Goal: Task Accomplishment & Management: Use online tool/utility

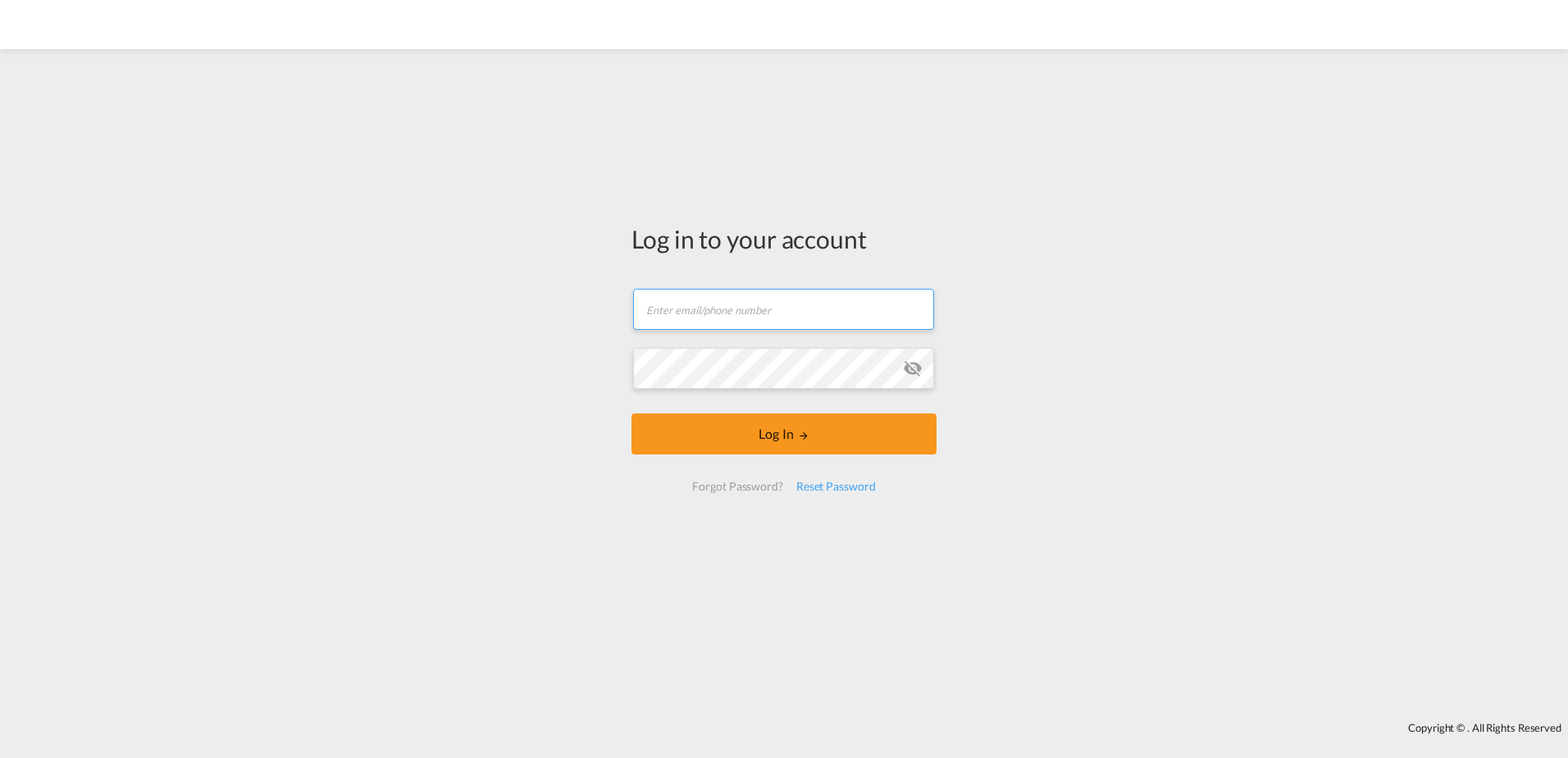
click at [731, 316] on input "text" at bounding box center [784, 309] width 301 height 41
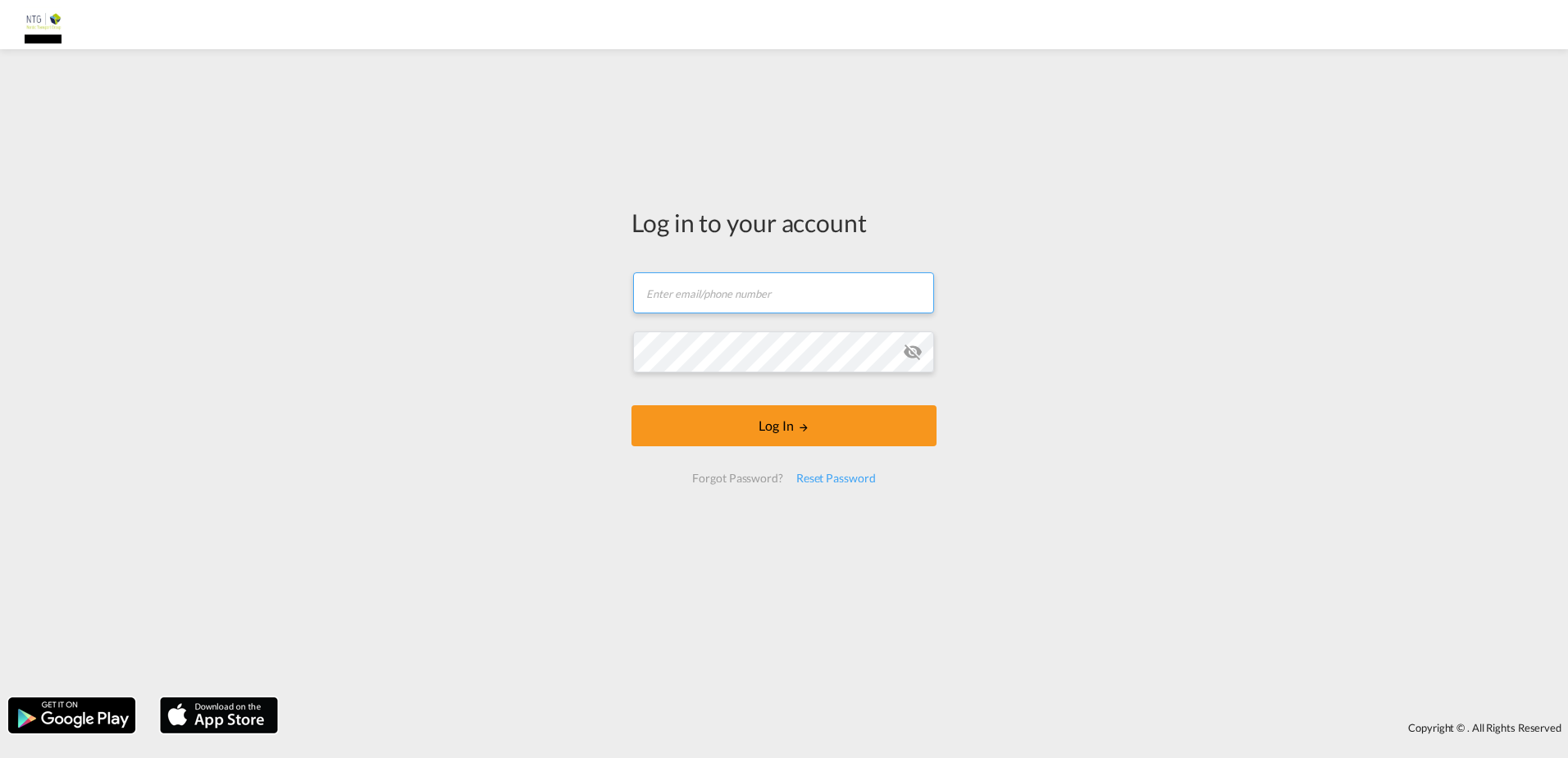
type input "[DOMAIN_NAME][EMAIL_ADDRESS][DOMAIN_NAME]"
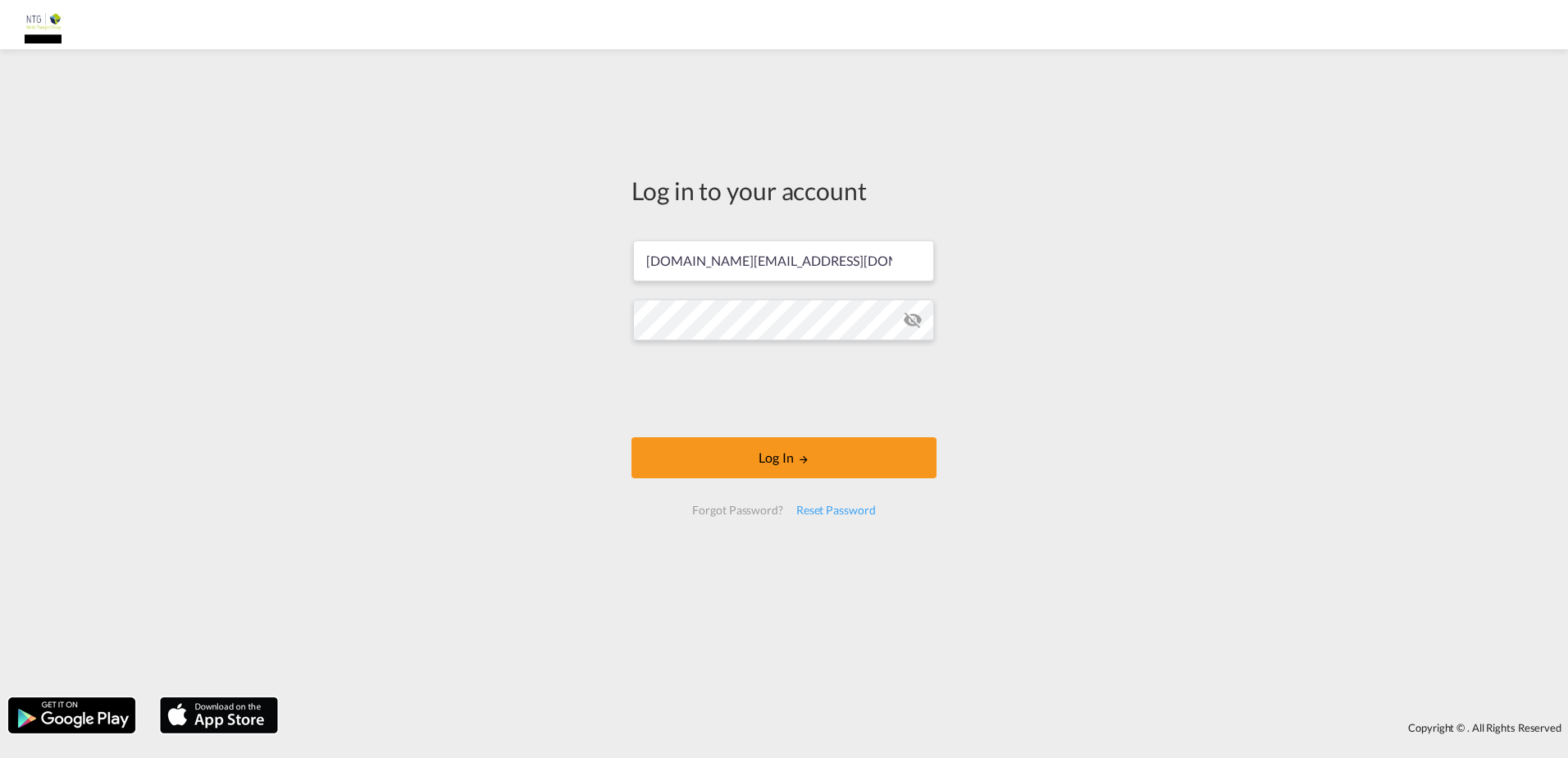
click at [704, 349] on form "[DOMAIN_NAME][EMAIL_ADDRESS][DOMAIN_NAME] Password field is required Log In For…" at bounding box center [784, 377] width 305 height 308
click at [776, 446] on button "Log In" at bounding box center [784, 457] width 305 height 41
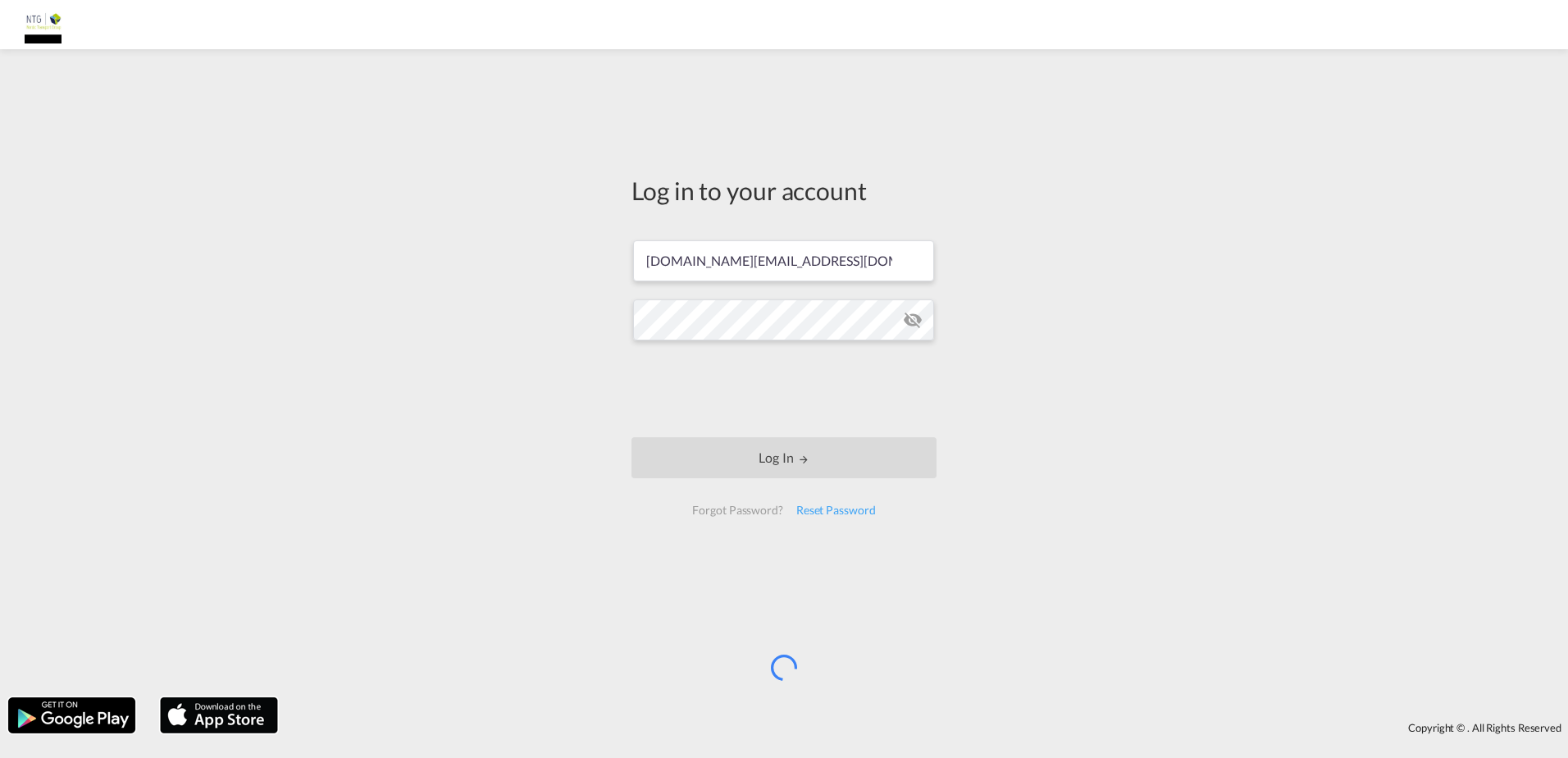
drag, startPoint x: 808, startPoint y: 446, endPoint x: 1164, endPoint y: 194, distance: 436.2
click at [1164, 194] on div "Log in to your account [DOMAIN_NAME][EMAIL_ADDRESS][DOMAIN_NAME] Log In Forgot …" at bounding box center [784, 372] width 1568 height 631
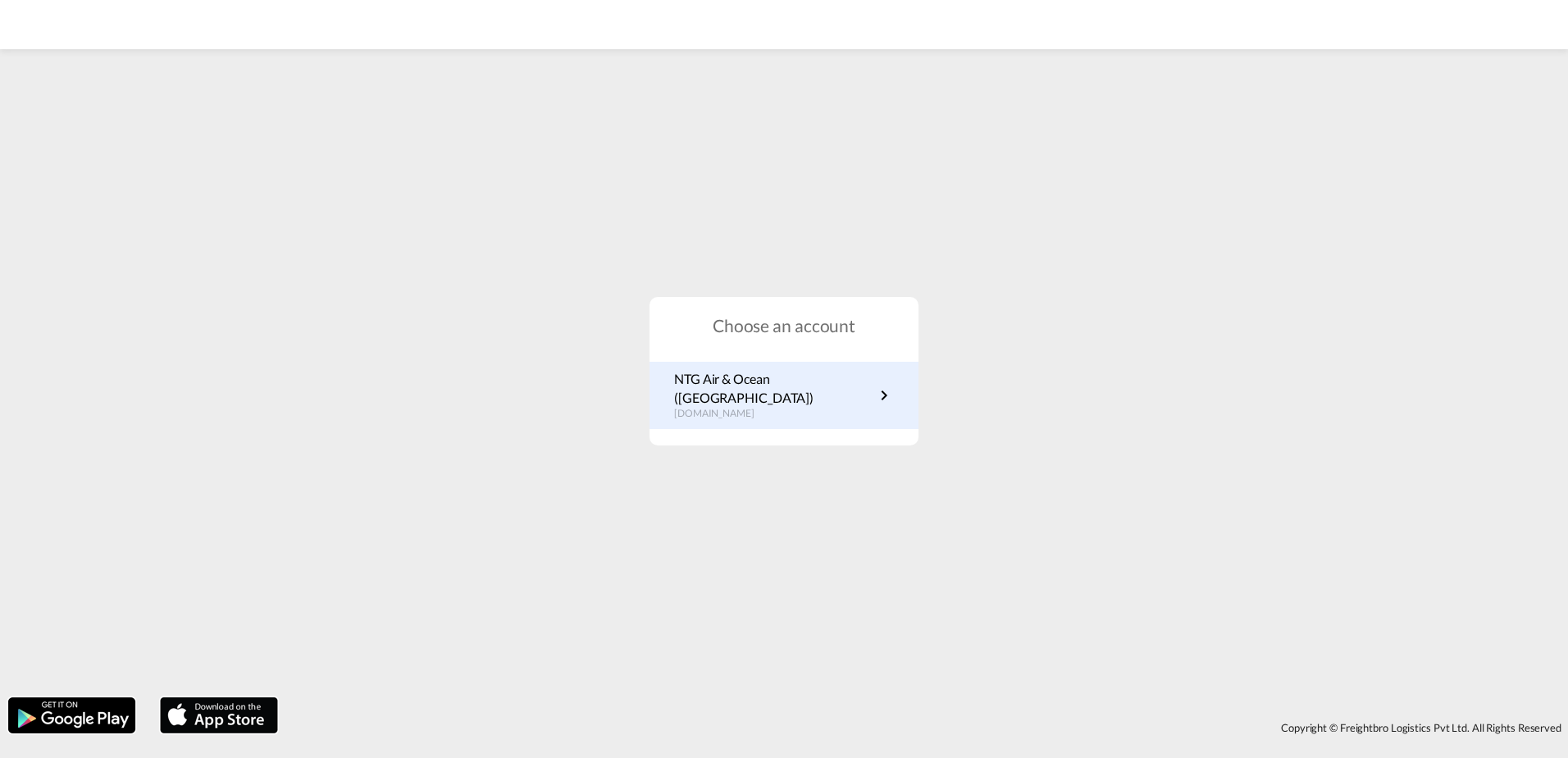
click at [820, 389] on p "NTG Air & Ocean ([GEOGRAPHIC_DATA])" at bounding box center [774, 389] width 200 height 37
